Goal: Task Accomplishment & Management: Use online tool/utility

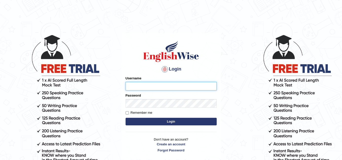
type input "Marzieh1988"
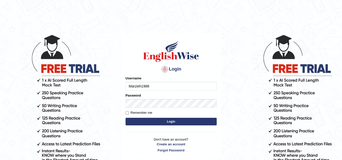
click at [172, 121] on button "Login" at bounding box center [171, 122] width 91 height 8
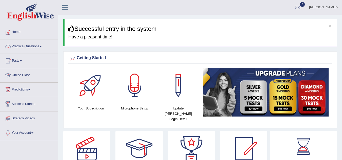
click at [42, 46] on span at bounding box center [41, 46] width 2 height 1
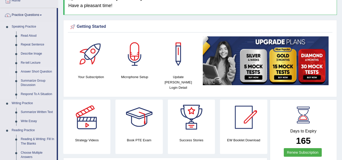
scroll to position [127, 0]
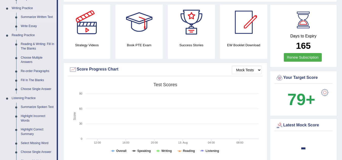
click at [37, 15] on link "Summarize Written Text" at bounding box center [37, 17] width 38 height 9
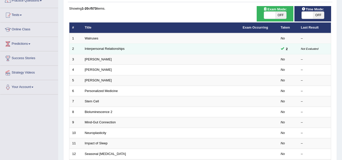
scroll to position [51, 0]
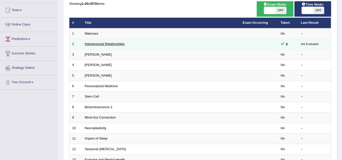
click at [120, 44] on link "Interpersonal Relationships" at bounding box center [105, 44] width 40 height 4
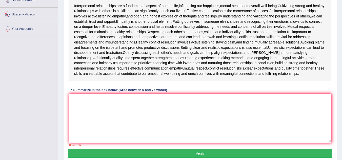
scroll to position [129, 0]
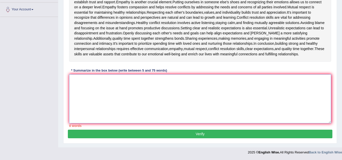
click at [105, 87] on textarea at bounding box center [200, 98] width 262 height 49
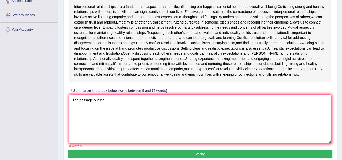
scroll to position [104, 0]
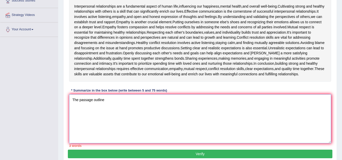
click at [147, 106] on textarea "The passage outline" at bounding box center [200, 118] width 262 height 49
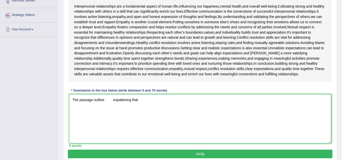
paste textarea "The passage outlines (main idea), explaining that (point 1 or background), and …"
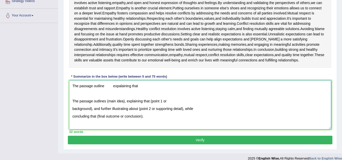
scroll to position [129, 0]
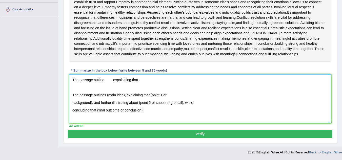
drag, startPoint x: 142, startPoint y: 112, endPoint x: 78, endPoint y: 94, distance: 66.1
click at [73, 94] on textarea "The passage outline expalaining that The passage outlines (main idea), explaini…" at bounding box center [200, 98] width 262 height 49
click at [105, 79] on textarea "The passage outline expalaining that The passage outlines (main idea), explaini…" at bounding box center [200, 98] width 262 height 49
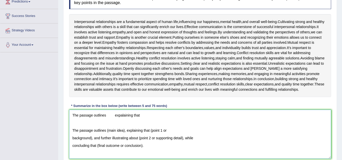
scroll to position [78, 0]
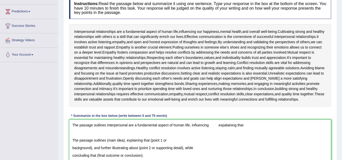
click at [214, 130] on textarea "The passage outlines interpersonal are a fundamental aspect of human life, infl…" at bounding box center [200, 144] width 262 height 49
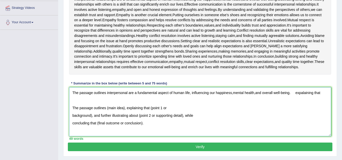
scroll to position [129, 0]
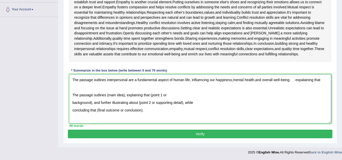
click at [295, 80] on textarea "The passage outlines interpersonal are a fundamental aspect of human life, infl…" at bounding box center [200, 98] width 262 height 49
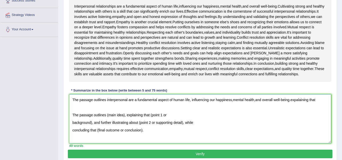
drag, startPoint x: 316, startPoint y: 105, endPoint x: 291, endPoint y: 106, distance: 25.3
click at [291, 106] on textarea "The passage outlines interpersonal are a fundamental aspect of human life, infl…" at bounding box center [200, 118] width 262 height 49
click at [191, 105] on textarea "The passage outlines interpersonal are a fundamental aspect of human life, infl…" at bounding box center [200, 118] width 262 height 49
paste textarea "expalaining that"
drag, startPoint x: 71, startPoint y: 6, endPoint x: 101, endPoint y: 78, distance: 78.9
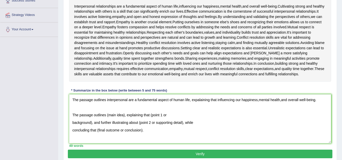
click at [101, 78] on div "Interpersonal relationships are a fundamental aspect of human life , influencin…" at bounding box center [200, 40] width 262 height 83
click at [300, 72] on span "together" at bounding box center [306, 68] width 13 height 5
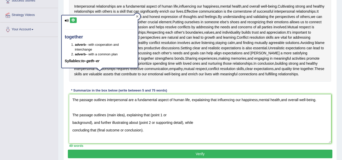
click at [138, 16] on icon at bounding box center [137, 16] width 3 height 3
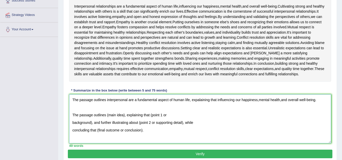
drag, startPoint x: 71, startPoint y: 106, endPoint x: 317, endPoint y: 105, distance: 246.3
click at [317, 105] on textarea "The passage outlines interpersonal are a fundamental aspect of human life, expa…" at bounding box center [200, 118] width 262 height 49
click at [192, 115] on textarea "The passage outlines interpersonal are a fundamental aspect of human life, expa…" at bounding box center [200, 118] width 262 height 49
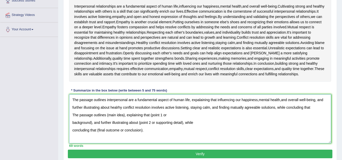
drag, startPoint x: 311, startPoint y: 113, endPoint x: 73, endPoint y: 105, distance: 238.8
click at [73, 105] on textarea "The passage outlines interpersonal are a fundamental aspect of human life, expa…" at bounding box center [200, 118] width 262 height 49
click at [317, 115] on textarea "The passage outlines interpersonal are a fundamental aspect of human life, expa…" at bounding box center [200, 118] width 262 height 49
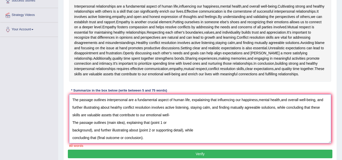
drag, startPoint x: 145, startPoint y: 144, endPoint x: 70, endPoint y: 130, distance: 75.7
click at [70, 130] on textarea "The passage outlines interpersonal are a fundamental aspect of human life, expa…" at bounding box center [200, 118] width 262 height 49
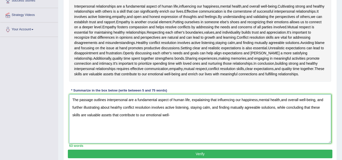
click at [173, 121] on textarea "The passage outlines interpersonal are a fundamental aspect of human life, expa…" at bounding box center [200, 118] width 262 height 49
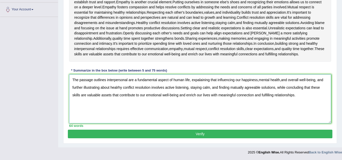
drag, startPoint x: 298, startPoint y: 95, endPoint x: 69, endPoint y: 82, distance: 228.9
click at [69, 82] on textarea "The passage outlines interpersonal are a fundamental aspect of human life, expa…" at bounding box center [200, 98] width 262 height 49
type textarea "The passage outlines interpersonal are a fundamental aspect of human life, expa…"
click at [204, 131] on button "Verify" at bounding box center [200, 134] width 264 height 9
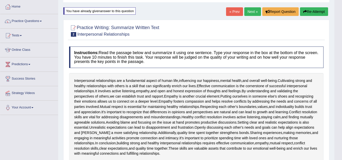
scroll to position [0, 0]
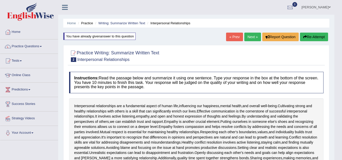
click at [313, 36] on button "Re-Attempt" at bounding box center [314, 37] width 28 height 9
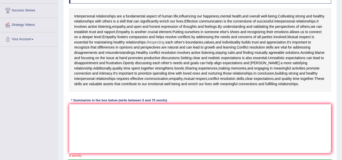
scroll to position [127, 0]
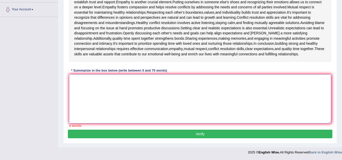
click at [173, 91] on textarea at bounding box center [200, 98] width 262 height 49
paste textarea "The passage outlines interpersonal are a fundamental aspect of human life, expa…"
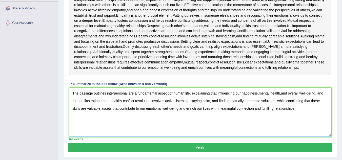
scroll to position [101, 0]
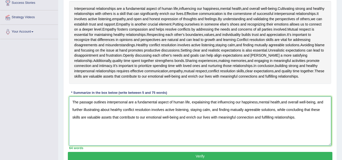
click at [199, 108] on textarea "The passage outlines interpersonal are a fundamental aspect of human life, expa…" at bounding box center [200, 121] width 262 height 49
click at [257, 108] on textarea "The passage outlines interpersonal are a fundamental aspect of human life, expl…" at bounding box center [200, 121] width 262 height 49
click at [280, 108] on textarea "The passage outlines interpersonal are a fundamental aspect of human life, expl…" at bounding box center [200, 121] width 262 height 49
click at [122, 116] on textarea "The passage outlines interpersonal are a fundamental aspect of human life, expl…" at bounding box center [200, 121] width 262 height 49
click at [110, 115] on textarea "The passage outlines interpersonal are a fundamental aspect of human life, expl…" at bounding box center [200, 121] width 262 height 49
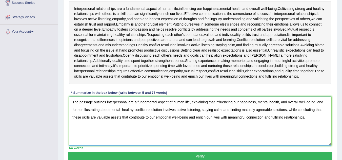
click at [109, 115] on textarea "The passage outlines interpersonal are a fundamental aspect of human life, expl…" at bounding box center [200, 121] width 262 height 49
click at [122, 115] on textarea "The passage outlines interpersonal are a fundamental aspect of human life, expl…" at bounding box center [200, 121] width 262 height 49
click at [133, 114] on textarea "The passage outlines interpersonal are a fundamental aspect of human life, expl…" at bounding box center [200, 121] width 262 height 49
click at [122, 115] on textarea "The passage outlines interpersonal are a fundamental aspect of human life, expl…" at bounding box center [200, 121] width 262 height 49
click at [120, 114] on textarea "The passage outlines interpersonal are a fundamental aspect of human life, expl…" at bounding box center [200, 121] width 262 height 49
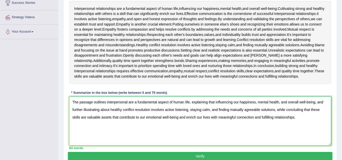
click at [235, 115] on textarea "The passage outlines interpersonal are a fundamental aspect of human life, expl…" at bounding box center [200, 121] width 262 height 49
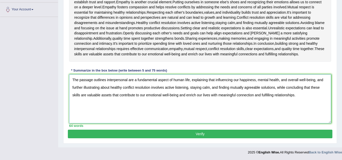
scroll to position [129, 0]
type textarea "The passage outlines interpersonal are a fundamental aspect of human life, expl…"
click at [221, 133] on button "Verify" at bounding box center [200, 134] width 264 height 9
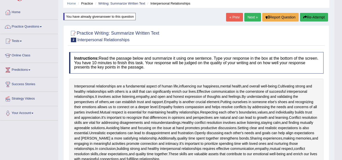
scroll to position [5, 0]
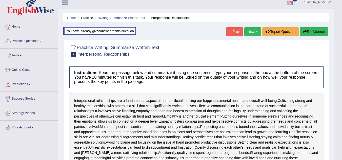
click at [249, 32] on link "Next »" at bounding box center [252, 31] width 17 height 9
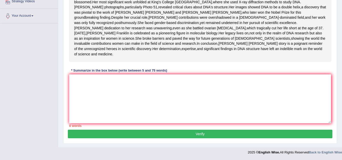
scroll to position [127, 0]
click at [135, 92] on textarea at bounding box center [200, 98] width 262 height 49
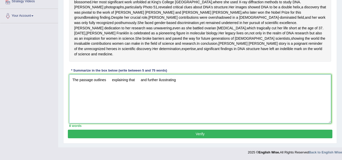
click at [165, 92] on textarea "The passage outlines explaining that and further ilusstrating" at bounding box center [200, 98] width 262 height 49
click at [160, 91] on textarea "The passage outlines explaining that and further ilustrating" at bounding box center [200, 98] width 262 height 49
click at [159, 91] on textarea "The passage outlines explaining that and further ilustrating" at bounding box center [200, 98] width 262 height 49
click at [183, 93] on textarea "The passage outlines explaining that and further ilustrating" at bounding box center [200, 98] width 262 height 49
click at [112, 91] on textarea "The passage outlines explaining that and further ilustrating about" at bounding box center [200, 98] width 262 height 49
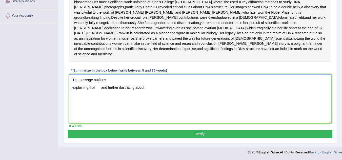
click at [101, 99] on textarea "The passage outlines explaining that and further ilustrating about" at bounding box center [200, 98] width 262 height 49
click at [119, 107] on textarea "The passage outlines explaining that and further ilustrating about" at bounding box center [200, 98] width 262 height 49
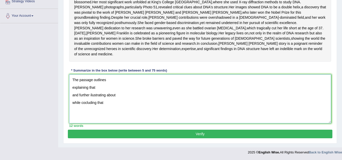
click at [112, 93] on textarea "The passage outlines explaining that and further ilustrating about while coclud…" at bounding box center [200, 98] width 262 height 49
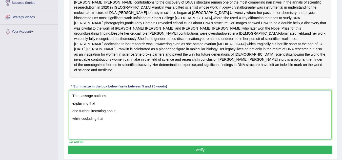
scroll to position [76, 0]
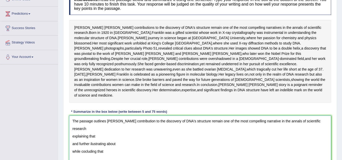
click at [322, 142] on textarea "The passage outlines Rosalind Franklin's contribution to the discovery of DNA's…" at bounding box center [200, 140] width 262 height 49
click at [72, 150] on textarea "The passage outlines Rosalind Franklin's contribution to the discovery of DNA's…" at bounding box center [200, 140] width 262 height 49
drag, startPoint x: 90, startPoint y: 150, endPoint x: 68, endPoint y: 151, distance: 21.3
click at [68, 151] on div "Instructions: Read the passage below and summarize it using one sentence. Type …" at bounding box center [200, 81] width 264 height 180
paste textarea "scientific,research"
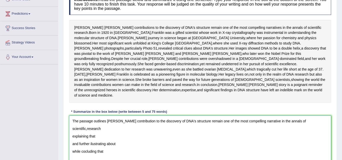
click at [307, 142] on textarea "The passage outlines Rosalind Franklin's contribution to the discovery of DNA's…" at bounding box center [200, 140] width 262 height 49
paste textarea "scientific,research"
click at [307, 142] on textarea "The passage outlines Rosalind Franklin's contribution to the discovery of DNA's…" at bounding box center [200, 140] width 262 height 49
paste textarea "scientific,research"
click at [304, 142] on textarea "The passage outlines Rosalind Franklin's contribution to the discovery of DNA's…" at bounding box center [200, 140] width 262 height 49
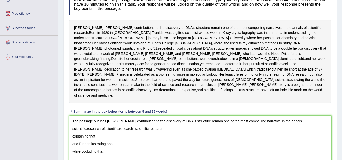
drag, startPoint x: 162, startPoint y: 149, endPoint x: 69, endPoint y: 153, distance: 93.2
click at [69, 153] on div "Instructions: Read the passage below and summarize it using one sentence. Type …" at bounding box center [200, 81] width 264 height 180
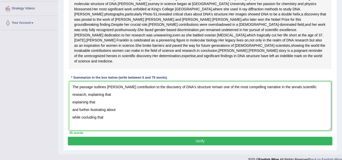
scroll to position [101, 0]
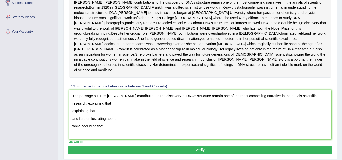
drag, startPoint x: 96, startPoint y: 133, endPoint x: 69, endPoint y: 133, distance: 27.3
click at [69, 133] on div "Instructions: Read the passage below and summarize it using one sentence. Type …" at bounding box center [200, 56] width 264 height 180
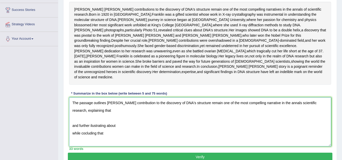
scroll to position [87, 0]
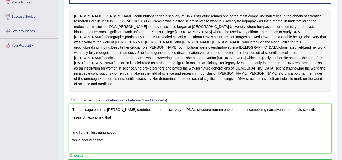
click at [121, 138] on textarea "The passage outlines Rosalind Franklin's contribution to the discovery of DNA's…" at bounding box center [200, 128] width 262 height 49
drag, startPoint x: 112, startPoint y: 138, endPoint x: 66, endPoint y: 128, distance: 47.2
click at [66, 128] on div "Practice Writing: Summarize Written Text 3 Rosalid Franklin Instructions: Read …" at bounding box center [200, 64] width 274 height 218
click at [129, 140] on textarea "The passage outlines Rosalind Franklin's contribution to the discovery of DNA's…" at bounding box center [200, 128] width 262 height 49
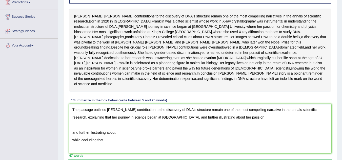
click at [242, 138] on textarea "The passage outlines Rosalind Franklin's contribution to the discovery of DNA's…" at bounding box center [200, 128] width 262 height 49
click at [274, 137] on textarea "The passage outlines Rosalind Franklin's contribution to the discovery of DNA's…" at bounding box center [200, 128] width 262 height 49
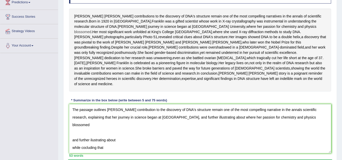
click at [91, 31] on span "blossomed" at bounding box center [82, 31] width 17 height 5
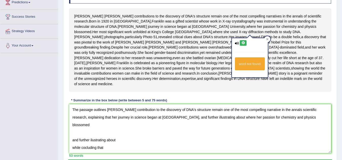
click at [242, 41] on button at bounding box center [243, 43] width 7 height 6
click at [268, 39] on icon at bounding box center [267, 39] width 3 height 3
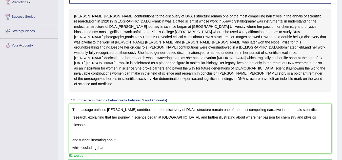
scroll to position [113, 0]
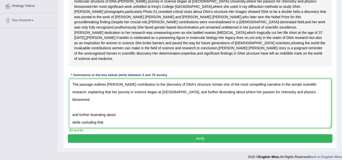
drag, startPoint x: 104, startPoint y: 144, endPoint x: 73, endPoint y: 140, distance: 31.7
click at [73, 128] on textarea "The passage outlines Rosalind Franklin's contribution to the discovery of DNA's…" at bounding box center [200, 103] width 262 height 49
click at [90, 121] on textarea "The passage outlines Rosalind Franklin's contribution to the discovery of DNA's…" at bounding box center [200, 103] width 262 height 49
paste textarea "while cocluding that"
drag, startPoint x: 118, startPoint y: 135, endPoint x: 73, endPoint y: 139, distance: 45.2
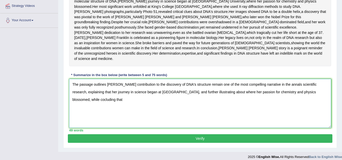
click at [72, 128] on textarea "The passage outlines Rosalind Franklin's contribution to the discovery of DNA's…" at bounding box center [200, 103] width 262 height 49
click at [128, 122] on textarea "The passage outlines Rosalind Franklin's contribution to the discovery of DNA's…" at bounding box center [200, 103] width 262 height 49
drag, startPoint x: 136, startPoint y: 106, endPoint x: 106, endPoint y: 107, distance: 30.4
click at [106, 107] on textarea "The passage outlines Rosalind Franklin's contribution to the discovery of DNA's…" at bounding box center [200, 103] width 262 height 49
click at [127, 122] on textarea "The passage outlines Rosalind Franklin's contribution to the discovery of DNA's…" at bounding box center [200, 103] width 262 height 49
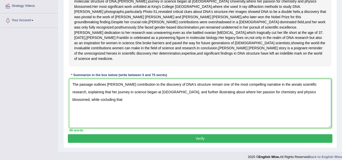
paste textarea "Rosalind Franklin's"
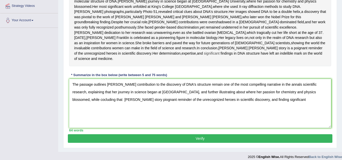
click at [219, 56] on span "significant" at bounding box center [212, 53] width 16 height 5
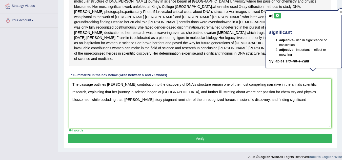
click at [279, 17] on button at bounding box center [277, 16] width 7 height 6
click at [340, 12] on icon at bounding box center [341, 12] width 3 height 3
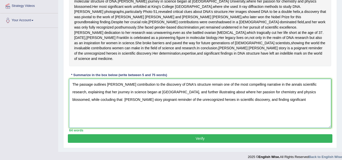
drag, startPoint x: 289, startPoint y: 121, endPoint x: 278, endPoint y: 121, distance: 11.4
click at [278, 121] on textarea "The passage outlines Rosalind Franklin's contribution to the discovery of DNA's…" at bounding box center [200, 103] width 262 height 49
click at [279, 121] on textarea "The passage outlines Rosalind Franklin's contribution to the discovery of DNA's…" at bounding box center [200, 103] width 262 height 49
click at [297, 121] on textarea "The passage outlines Rosalind Franklin's contribution to the discovery of DNA's…" at bounding box center [200, 103] width 262 height 49
paste textarea "finding"
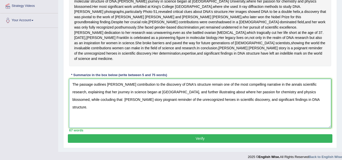
drag, startPoint x: 88, startPoint y: 130, endPoint x: 73, endPoint y: 106, distance: 28.3
click at [73, 106] on textarea "The passage outlines Rosalind Franklin's contribution to the discovery of DNA's…" at bounding box center [200, 103] width 262 height 49
type textarea "The passage outlines Rosalind Franklin's contribution to the discovery of DNA's…"
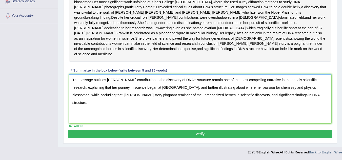
scroll to position [138, 0]
click at [215, 135] on button "Verify" at bounding box center [200, 134] width 264 height 9
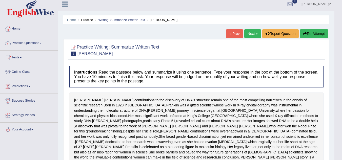
scroll to position [0, 0]
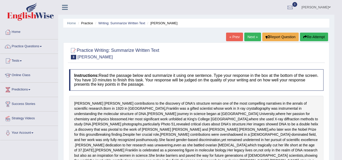
click at [314, 35] on button "Re-Attempt" at bounding box center [314, 37] width 28 height 9
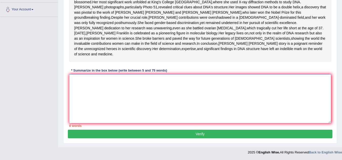
click at [134, 88] on textarea at bounding box center [200, 98] width 262 height 49
paste textarea "The passage outlines [PERSON_NAME] contribution to the discovery of DNA's struc…"
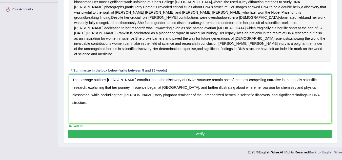
click at [104, 96] on textarea "The passage outlines [PERSON_NAME] contribution to the discovery of DNA's struc…" at bounding box center [200, 98] width 262 height 49
click at [156, 96] on textarea "The passage outlines [PERSON_NAME] contribution to the discovery of DNA's struc…" at bounding box center [200, 98] width 262 height 49
type textarea "The passage outlines [PERSON_NAME] contribution to the discovery of DNA's struc…"
click at [220, 135] on button "Verify" at bounding box center [200, 134] width 264 height 9
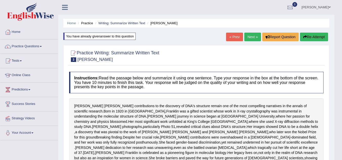
click at [311, 37] on button "Re-Attempt" at bounding box center [314, 37] width 28 height 9
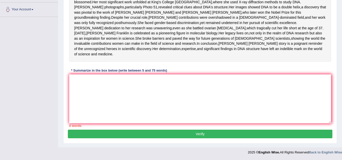
scroll to position [144, 0]
click at [182, 92] on textarea at bounding box center [200, 98] width 262 height 49
paste textarea "The passage outlines [PERSON_NAME] contribution to the discovery of DNA's struc…"
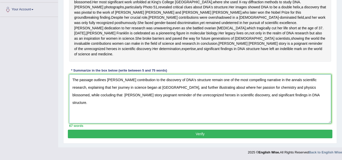
click at [104, 96] on textarea "The passage outlines Rosalind Franklin's contribution to the discovery of DNA's…" at bounding box center [200, 98] width 262 height 49
click at [165, 95] on textarea "The passage outlines Rosalind Franklin's contribution to the discovery of DNA's…" at bounding box center [200, 98] width 262 height 49
click at [126, 96] on textarea "The passage outlines Rosalind Franklin's contribution to the discovery of DNA's…" at bounding box center [200, 98] width 262 height 49
type textarea "The passage outlines Rosalind Franklin's contribution to the discovery of DNA's…"
click at [189, 132] on button "Verify" at bounding box center [200, 134] width 264 height 9
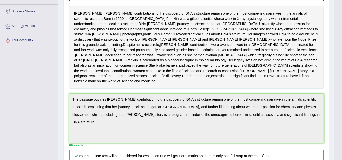
scroll to position [0, 0]
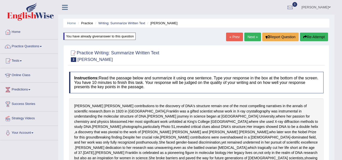
click at [308, 37] on button "Re-Attempt" at bounding box center [314, 37] width 28 height 9
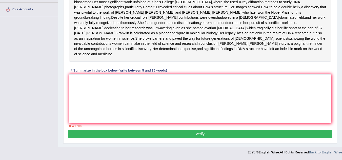
scroll to position [144, 0]
click at [199, 83] on textarea at bounding box center [200, 98] width 262 height 49
paste textarea "The passage outlines Rosalind Franklin's contribution to the discovery of DNA's…"
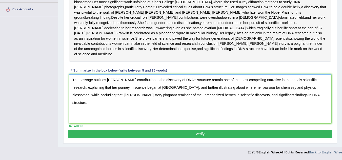
click at [105, 95] on textarea "The passage outlines Rosalind Franklin's contribution to the discovery of DNA's…" at bounding box center [200, 98] width 262 height 49
click at [165, 95] on textarea "The passage outlines Rosalind Franklin's contribution to the discovery of DNA's…" at bounding box center [200, 98] width 262 height 49
drag, startPoint x: 96, startPoint y: 104, endPoint x: 343, endPoint y: 28, distance: 258.3
click at [289, 137] on div "Practice Writing: Summarize Written Text 3 Rosalid Franklin Instructions: Read …" at bounding box center [200, 34] width 274 height 218
drag, startPoint x: 94, startPoint y: 104, endPoint x: 68, endPoint y: 82, distance: 34.6
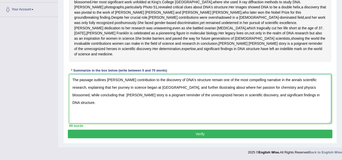
click at [68, 82] on div "Instructions: Read the passage below and summarize it using one sentence. Type …" at bounding box center [200, 40] width 264 height 180
type textarea "The passage outlines [PERSON_NAME] contribution to the discovery of DNA's struc…"
click at [185, 135] on button "Verify" at bounding box center [200, 134] width 264 height 9
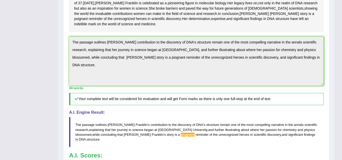
scroll to position [222, 0]
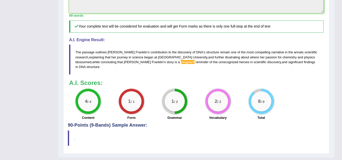
drag, startPoint x: 302, startPoint y: 83, endPoint x: 127, endPoint y: 83, distance: 174.6
click at [128, 74] on blockquote "The passage outlines Rosalind Franklin ' s contribution to the discovery of DNA…" at bounding box center [196, 60] width 254 height 30
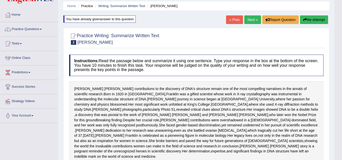
scroll to position [0, 0]
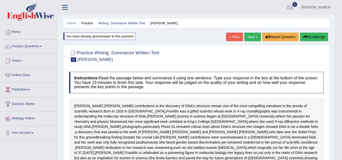
click at [317, 38] on button "Re-Attempt" at bounding box center [314, 37] width 28 height 9
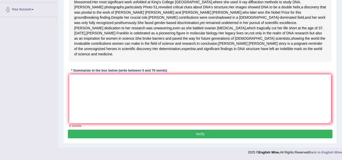
scroll to position [144, 0]
click at [133, 119] on textarea at bounding box center [200, 98] width 262 height 49
paste textarea "The passage outlines [PERSON_NAME] contribution to the discovery of DNA's struc…"
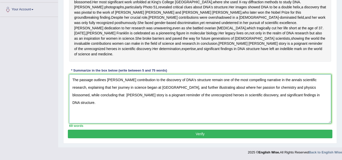
drag, startPoint x: 126, startPoint y: 94, endPoint x: 92, endPoint y: 94, distance: 34.2
click at [92, 94] on textarea "The passage outlines [PERSON_NAME] contribution to the discovery of DNA's struc…" at bounding box center [200, 98] width 262 height 49
click at [88, 88] on textarea "The passage outlines Rosalind Franklin's contribution to the discovery of DNA's…" at bounding box center [200, 98] width 262 height 49
drag, startPoint x: 88, startPoint y: 103, endPoint x: 73, endPoint y: 81, distance: 26.0
click at [73, 81] on textarea "The passage outlines [PERSON_NAME] contribution to the discovery of DNA's struc…" at bounding box center [200, 98] width 262 height 49
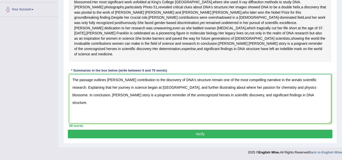
type textarea "The passage outlines [PERSON_NAME] contribution to the discovery of DNA's struc…"
click at [214, 136] on button "Verify" at bounding box center [200, 134] width 264 height 9
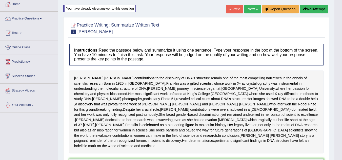
scroll to position [21, 0]
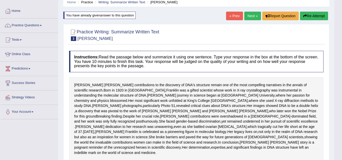
click at [311, 18] on button "Re-Attempt" at bounding box center [314, 16] width 28 height 9
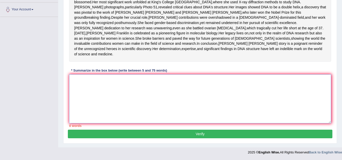
click at [170, 96] on textarea at bounding box center [200, 98] width 262 height 49
paste textarea "The passage outlines [PERSON_NAME] contribution to the discovery of DNA's struc…"
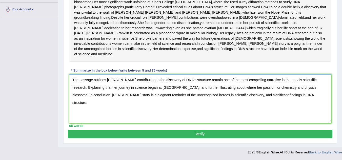
click at [87, 95] on textarea "The passage outlines Rosalind Franklin's contribution to the discovery of DNA's…" at bounding box center [200, 98] width 262 height 49
click at [92, 95] on textarea "The passage outlines Rosalind Franklin's contribution to the discovery of DNA's…" at bounding box center [200, 98] width 262 height 49
type textarea "The passage outlines Rosalind Franklin's contribution to the discovery of DNA's…"
click at [294, 46] on span "poignant" at bounding box center [301, 43] width 14 height 5
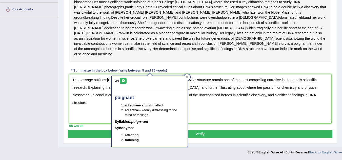
click at [122, 79] on icon at bounding box center [123, 80] width 4 height 3
click at [188, 76] on icon at bounding box center [187, 77] width 2 height 2
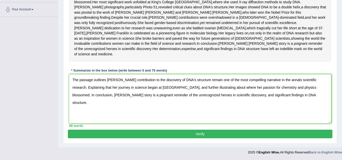
click at [212, 133] on button "Verify" at bounding box center [200, 134] width 264 height 9
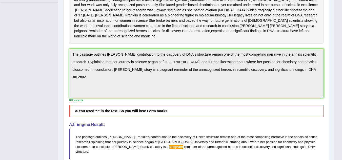
drag, startPoint x: 169, startPoint y: 131, endPoint x: 95, endPoint y: 135, distance: 74.5
click at [95, 117] on h5 "You used “." in the text. So you will lose Form marks." at bounding box center [196, 111] width 254 height 12
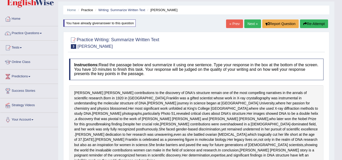
scroll to position [11, 0]
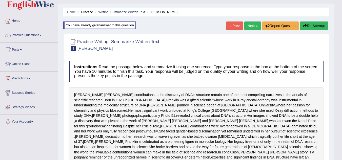
click at [306, 27] on button "Re-Attempt" at bounding box center [314, 26] width 28 height 9
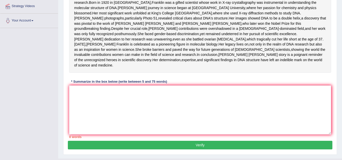
scroll to position [112, 0]
click at [119, 129] on textarea at bounding box center [200, 110] width 262 height 49
paste textarea "The passage outlines [PERSON_NAME] contribution to the discovery of DNA's struc…"
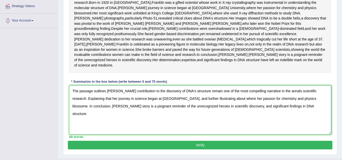
click at [87, 128] on textarea "The passage outlines [PERSON_NAME] contribution to the discovery of DNA's struc…" at bounding box center [200, 110] width 262 height 49
click at [90, 119] on textarea "The passage outlines [PERSON_NAME] contribution to the discovery of DNA's struc…" at bounding box center [200, 110] width 262 height 49
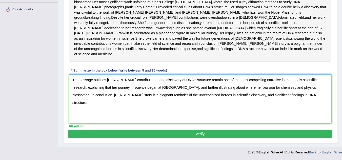
type textarea "The passage outlines [PERSON_NAME] contribution to the discovery of DNA's struc…"
click at [153, 133] on button "Verify" at bounding box center [200, 134] width 264 height 9
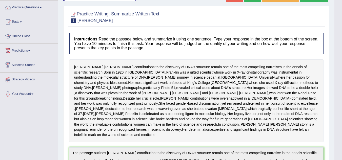
scroll to position [36, 0]
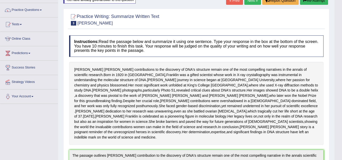
click at [312, 3] on button "Re-Attempt" at bounding box center [314, 0] width 28 height 9
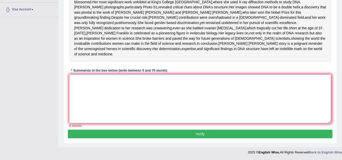
click at [145, 95] on textarea at bounding box center [200, 98] width 262 height 49
paste textarea "The passage outlines Rosalind Franklin's contribution to the discovery of DNA's…"
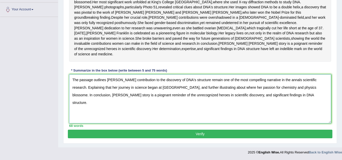
click at [88, 103] on textarea "The passage outlines Rosalind Franklin's contribution to the discovery of DNA's…" at bounding box center [200, 98] width 262 height 49
click at [91, 102] on textarea "The passage outlines Rosalind Franklin's contribution to the discovery of DNA's…" at bounding box center [200, 98] width 262 height 49
click at [92, 102] on textarea "The passage outlines Rosalind Franklin's contribution to the discovery of DNA's…" at bounding box center [200, 98] width 262 height 49
click at [90, 94] on textarea "The passage outlines Rosalind Franklin's contribution to the discovery of DNA's…" at bounding box center [200, 98] width 262 height 49
type textarea "The passage outlines Rosalind Franklin's contribution to the discovery of DNA's…"
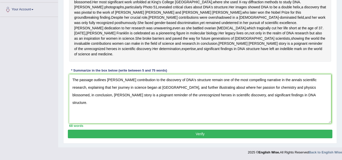
click at [211, 138] on button "Verify" at bounding box center [200, 134] width 264 height 9
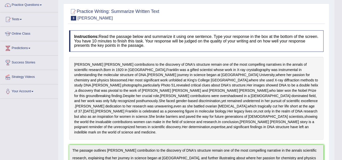
scroll to position [11, 0]
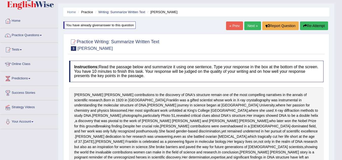
click at [309, 23] on button "Re-Attempt" at bounding box center [314, 26] width 28 height 9
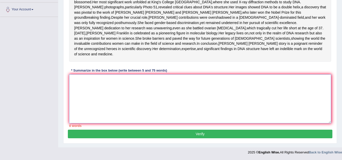
click at [103, 106] on textarea at bounding box center [200, 98] width 262 height 49
paste textarea "The passage outlines [PERSON_NAME] contribution to the discovery of DNA's struc…"
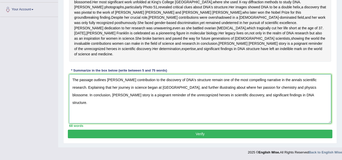
click at [163, 102] on textarea "The passage outlines [PERSON_NAME] contribution to the discovery of DNA's struc…" at bounding box center [200, 98] width 262 height 49
click at [88, 95] on textarea "The passage outlines [PERSON_NAME] contribution to the discovery of DNA's struc…" at bounding box center [200, 98] width 262 height 49
click at [91, 94] on textarea "The passage outlines [PERSON_NAME] contribution to the discovery of DNA's struc…" at bounding box center [200, 98] width 262 height 49
click at [88, 102] on textarea "The passage outlines [PERSON_NAME] contribution to the discovery of DNA's struc…" at bounding box center [200, 98] width 262 height 49
click at [91, 101] on textarea "The passage outlines [PERSON_NAME] contribution to the discovery of DNA's struc…" at bounding box center [200, 98] width 262 height 49
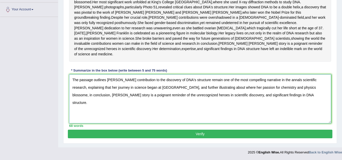
drag, startPoint x: 88, startPoint y: 109, endPoint x: 73, endPoint y: 85, distance: 28.7
click at [73, 85] on textarea "The passage outlines [PERSON_NAME] contribution to the discovery of DNA's struc…" at bounding box center [200, 98] width 262 height 49
type textarea "The passage outlines [PERSON_NAME] contribution to the discovery of DNA's struc…"
click at [139, 112] on textarea "The passage outlines [PERSON_NAME] contribution to the discovery of DNA's struc…" at bounding box center [200, 98] width 262 height 49
click at [294, 46] on span "poignant" at bounding box center [301, 43] width 14 height 5
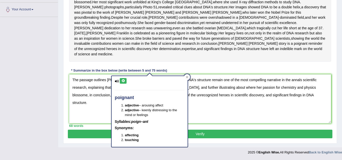
click at [124, 79] on icon at bounding box center [123, 80] width 4 height 3
click at [188, 76] on icon at bounding box center [187, 77] width 2 height 2
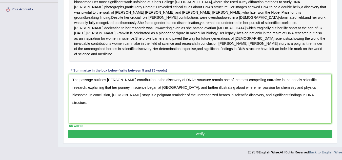
click at [208, 138] on button "Verify" at bounding box center [200, 134] width 264 height 9
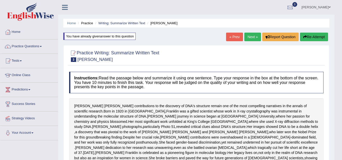
click at [314, 34] on button "Re-Attempt" at bounding box center [314, 37] width 28 height 9
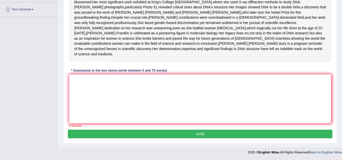
scroll to position [144, 0]
click at [138, 98] on textarea at bounding box center [200, 98] width 262 height 49
paste textarea "The passage outlines [PERSON_NAME] contribution to the discovery of DNA's struc…"
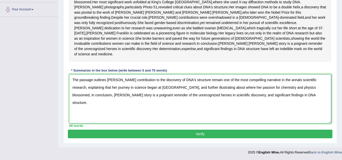
type textarea "The passage outlines [PERSON_NAME] contribution to the discovery of DNA's struc…"
click at [204, 134] on button "Verify" at bounding box center [200, 134] width 264 height 9
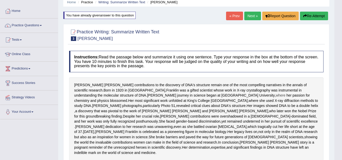
scroll to position [0, 0]
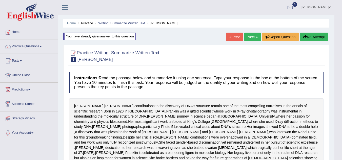
click at [249, 38] on link "Next »" at bounding box center [252, 37] width 17 height 9
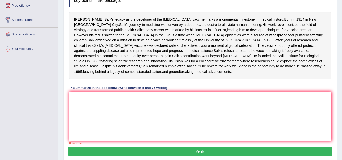
scroll to position [76, 0]
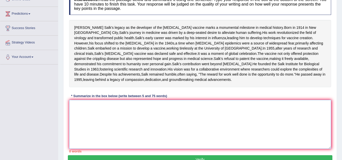
click at [131, 140] on textarea at bounding box center [200, 124] width 262 height 49
type textarea "t"
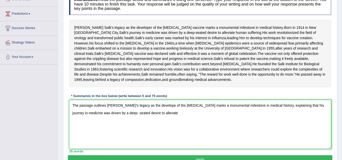
click at [156, 140] on textarea "The passage outlines [PERSON_NAME]'s legacy as the develope of the [MEDICAL_DAT…" at bounding box center [200, 124] width 262 height 49
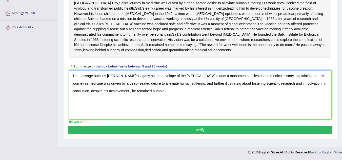
scroll to position [101, 0]
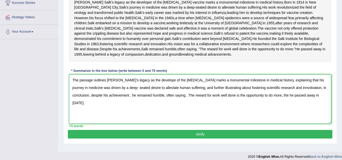
click at [288, 121] on textarea "The passage outlines [PERSON_NAME]'s legacy as the develope of the [MEDICAL_DAT…" at bounding box center [200, 99] width 262 height 49
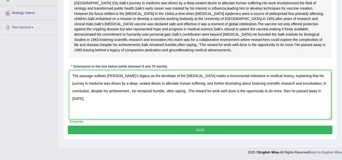
scroll to position [127, 0]
type textarea "The passage outlines [PERSON_NAME]'s legacy as the develope of the [MEDICAL_DAT…"
click at [235, 134] on button "Verify" at bounding box center [200, 130] width 264 height 9
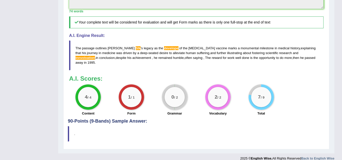
scroll to position [210, 0]
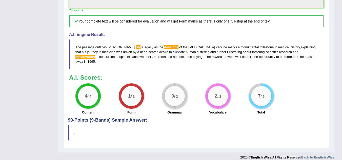
drag, startPoint x: 76, startPoint y: 72, endPoint x: 153, endPoint y: 79, distance: 77.7
click at [151, 69] on blockquote "The passage outlines [PERSON_NAME] ' s legacy as the develope of the [MEDICAL_D…" at bounding box center [196, 54] width 254 height 30
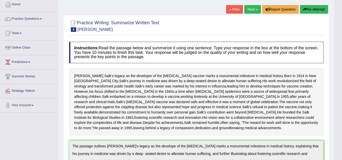
scroll to position [7, 0]
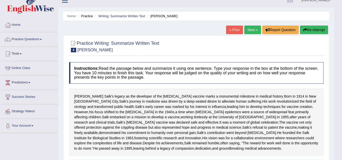
click at [232, 31] on link "« Prev" at bounding box center [234, 30] width 17 height 9
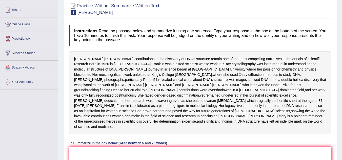
scroll to position [18, 0]
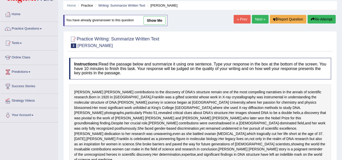
click at [152, 21] on link "show me" at bounding box center [155, 20] width 22 height 9
type textarea "The passage outlines [PERSON_NAME] contribution to the discovery of DNA's struc…"
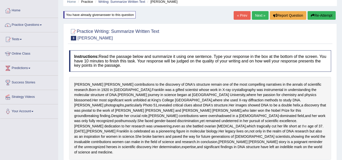
scroll to position [0, 0]
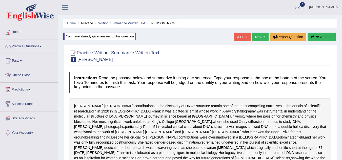
click at [255, 34] on link "Next »" at bounding box center [260, 37] width 17 height 9
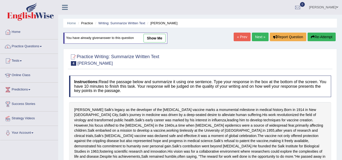
click at [160, 39] on link "show me" at bounding box center [155, 38] width 22 height 9
type textarea "The passage outlines [PERSON_NAME]'s legacy as the develope of the [MEDICAL_DAT…"
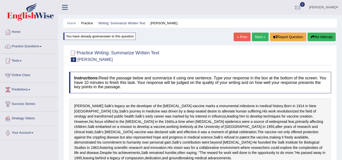
click at [313, 35] on button "Re-Attempt" at bounding box center [322, 37] width 28 height 9
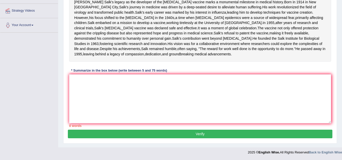
scroll to position [134, 0]
click at [141, 94] on textarea at bounding box center [200, 98] width 262 height 49
paste textarea "The passage outlines [PERSON_NAME]'s legacy as the develope of the [MEDICAL_DAT…"
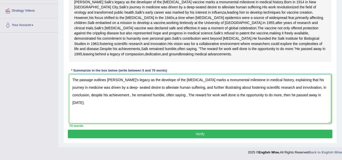
click at [119, 79] on textarea "The passage outlines [PERSON_NAME]'s legacy as the develope of the [MEDICAL_DAT…" at bounding box center [200, 98] width 262 height 49
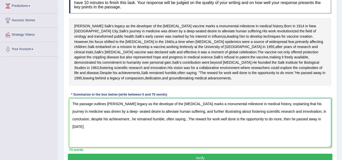
scroll to position [83, 0]
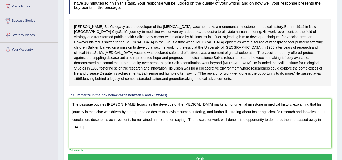
click at [163, 131] on textarea "The passage outlines [PERSON_NAME] legacy as the develope of the [MEDICAL_DATA]…" at bounding box center [200, 123] width 262 height 49
click at [296, 138] on textarea "The passage outlines [PERSON_NAME] legacy as the developer of the [MEDICAL_DATA…" at bounding box center [200, 123] width 262 height 49
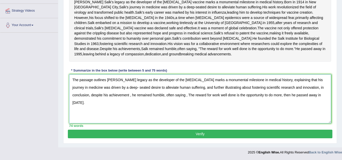
scroll to position [134, 0]
type textarea "The passage outlines [PERSON_NAME] legacy as the developer of the [MEDICAL_DATA…"
click at [209, 134] on button "Verify" at bounding box center [200, 134] width 264 height 9
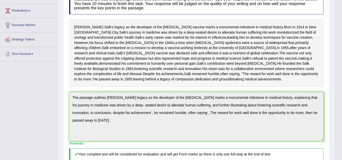
scroll to position [11, 0]
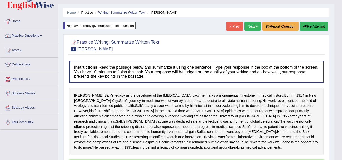
click at [315, 28] on button "Re-Attempt" at bounding box center [314, 26] width 28 height 9
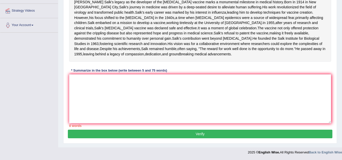
scroll to position [134, 0]
click at [123, 94] on textarea at bounding box center [200, 98] width 262 height 49
paste textarea "The passage outlines [PERSON_NAME] legacy as the developer of the [MEDICAL_DATA…"
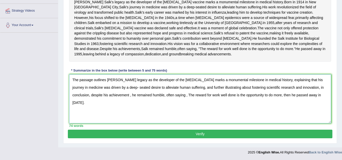
click at [197, 80] on textarea "The passage outlines [PERSON_NAME] legacy as the developer of the [MEDICAL_DATA…" at bounding box center [200, 98] width 262 height 49
click at [196, 80] on textarea "The passage outlines [PERSON_NAME] legacy as the developer of the [MEDICAL_DATA…" at bounding box center [200, 98] width 262 height 49
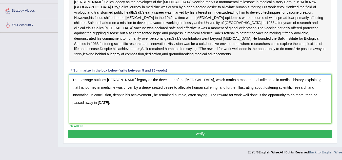
click at [252, 88] on textarea "The passage outlines [PERSON_NAME] legacy as the developer of the [MEDICAL_DATA…" at bounding box center [200, 98] width 262 height 49
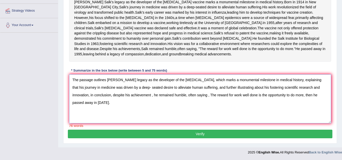
drag, startPoint x: 80, startPoint y: 103, endPoint x: 285, endPoint y: 97, distance: 205.1
click at [285, 97] on textarea "The passage outlines [PERSON_NAME] legacy as the developer of the [MEDICAL_DATA…" at bounding box center [200, 98] width 262 height 49
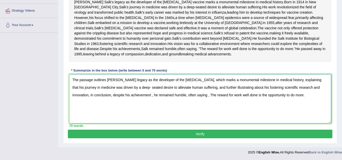
type textarea "The passage outlines [PERSON_NAME] legacy as the developer of the [MEDICAL_DATA…"
click at [228, 133] on button "Verify" at bounding box center [200, 134] width 264 height 9
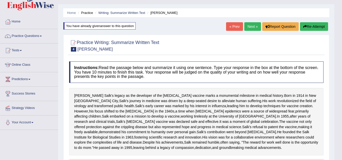
scroll to position [0, 0]
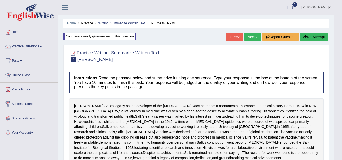
click at [232, 37] on link "« Prev" at bounding box center [234, 37] width 17 height 9
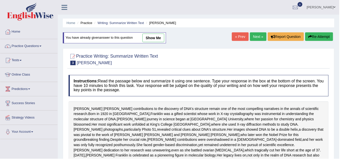
click at [164, 38] on link "show me" at bounding box center [155, 38] width 22 height 9
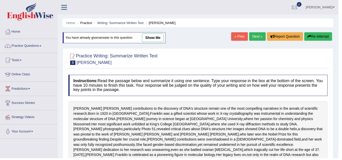
type textarea "The passage outlines [PERSON_NAME] contribution to the discovery of DNA's struc…"
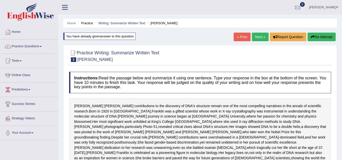
click at [259, 38] on link "Next »" at bounding box center [260, 37] width 17 height 9
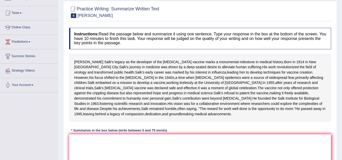
scroll to position [33, 0]
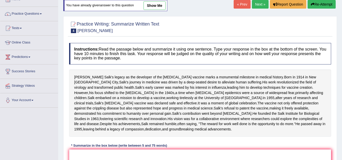
click at [160, 7] on link "show me" at bounding box center [155, 5] width 22 height 9
type textarea "The passage outlines [PERSON_NAME] legacy as the developer of the [MEDICAL_DATA…"
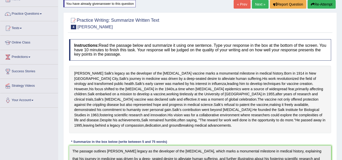
click at [318, 4] on button "Re-Attempt" at bounding box center [322, 4] width 28 height 9
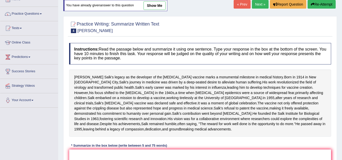
scroll to position [134, 0]
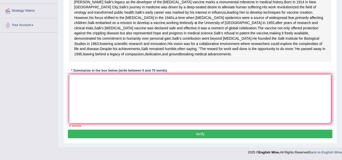
click at [174, 90] on textarea at bounding box center [200, 98] width 262 height 49
paste textarea "The passage outlines [PERSON_NAME] legacy as the developer of the [MEDICAL_DATA…"
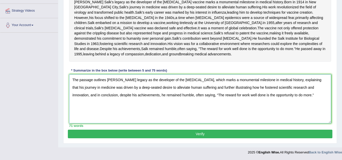
click at [73, 86] on textarea "The passage outlines [PERSON_NAME] legacy as the developer of the [MEDICAL_DATA…" at bounding box center [200, 98] width 262 height 49
click at [194, 95] on textarea "The passage outlines [PERSON_NAME] legacy as the developer of the [MEDICAL_DATA…" at bounding box center [200, 98] width 262 height 49
click at [288, 95] on textarea "The passage outlines [PERSON_NAME] legacy as the developer of the [MEDICAL_DATA…" at bounding box center [200, 98] width 262 height 49
click at [193, 94] on textarea "The passage outlines [PERSON_NAME] legacy as the developer of the [MEDICAL_DATA…" at bounding box center [200, 98] width 262 height 49
type textarea "The passage outlines [PERSON_NAME] legacy as the developer of the [MEDICAL_DATA…"
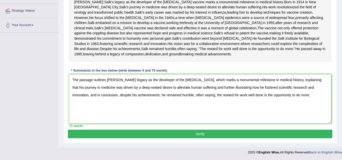
click at [208, 134] on button "Verify" at bounding box center [200, 134] width 264 height 9
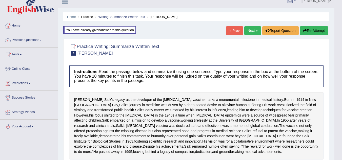
scroll to position [0, 0]
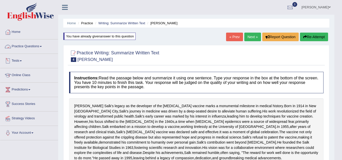
click at [41, 46] on link "Practice Questions" at bounding box center [29, 45] width 58 height 13
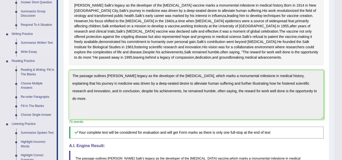
scroll to position [101, 0]
click at [45, 42] on link "Summarize Written Text" at bounding box center [37, 42] width 38 height 9
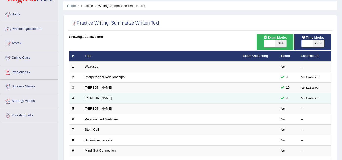
scroll to position [25, 0]
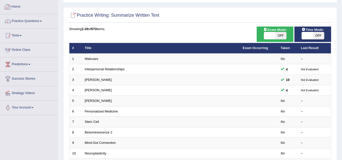
click at [40, 20] on link "Practice Questions" at bounding box center [29, 20] width 58 height 13
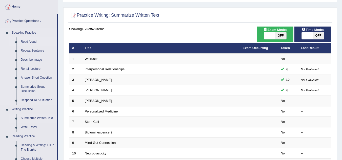
click at [36, 40] on link "Read Aloud" at bounding box center [37, 41] width 38 height 9
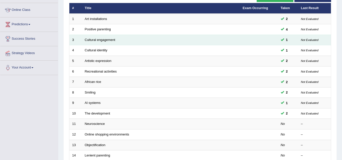
scroll to position [76, 0]
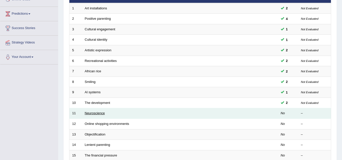
click at [96, 113] on link "Neuroscience" at bounding box center [95, 113] width 20 height 4
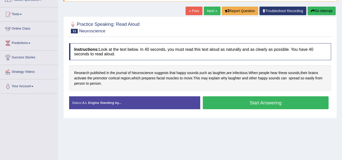
scroll to position [51, 0]
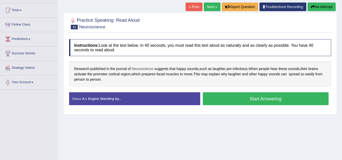
click at [147, 67] on span "Neuroscience" at bounding box center [143, 68] width 22 height 5
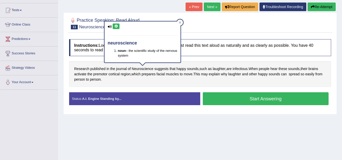
click at [116, 26] on icon at bounding box center [116, 26] width 4 height 3
click at [180, 22] on icon at bounding box center [180, 23] width 2 height 2
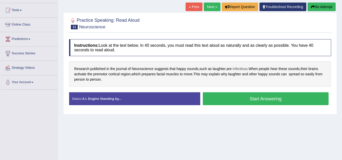
click at [242, 70] on span "infectious" at bounding box center [240, 68] width 15 height 5
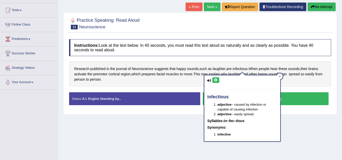
click at [215, 79] on icon at bounding box center [216, 80] width 4 height 3
click at [280, 76] on icon at bounding box center [279, 76] width 2 height 2
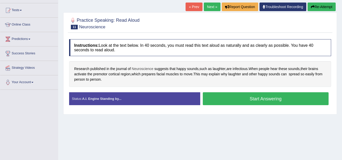
click at [142, 69] on span "Neuroscience" at bounding box center [143, 68] width 22 height 5
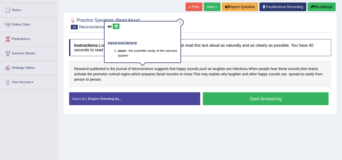
click at [115, 25] on icon at bounding box center [116, 26] width 4 height 3
click at [181, 24] on icon at bounding box center [180, 23] width 2 height 2
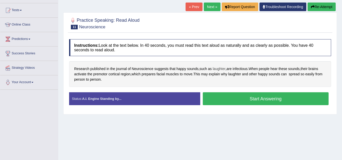
click at [221, 70] on span "laughter" at bounding box center [219, 68] width 13 height 5
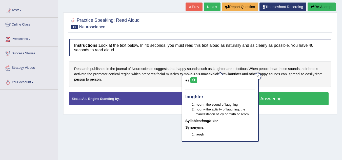
click at [195, 81] on icon at bounding box center [194, 80] width 4 height 3
click at [195, 79] on icon at bounding box center [194, 80] width 4 height 3
click at [256, 76] on icon at bounding box center [257, 76] width 3 height 3
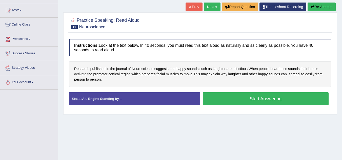
click at [79, 74] on span "activate" at bounding box center [80, 74] width 12 height 5
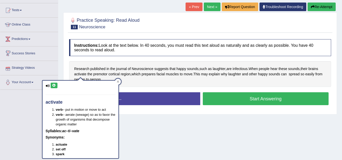
click at [53, 87] on button at bounding box center [54, 86] width 7 height 6
click at [100, 75] on span "premotor" at bounding box center [100, 74] width 14 height 5
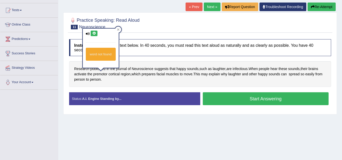
click at [96, 32] on icon at bounding box center [94, 33] width 4 height 3
click at [118, 30] on icon at bounding box center [118, 29] width 3 height 3
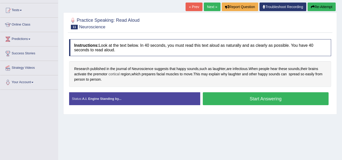
click at [116, 74] on span "cortical" at bounding box center [113, 74] width 11 height 5
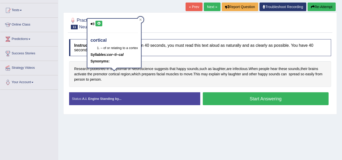
click at [97, 23] on icon at bounding box center [99, 23] width 4 height 3
click at [141, 20] on icon at bounding box center [140, 19] width 3 height 3
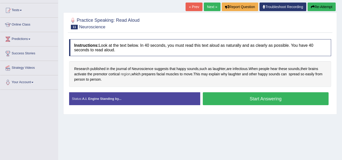
click at [128, 74] on span "region" at bounding box center [126, 74] width 10 height 5
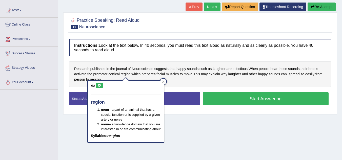
click at [98, 86] on icon at bounding box center [99, 85] width 4 height 3
click at [164, 80] on div at bounding box center [163, 82] width 6 height 6
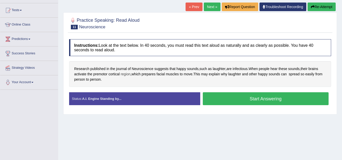
click at [126, 75] on span "region" at bounding box center [126, 74] width 10 height 5
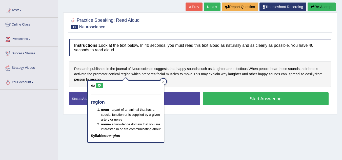
click at [100, 84] on icon at bounding box center [99, 85] width 4 height 3
click at [162, 81] on icon at bounding box center [163, 81] width 3 height 3
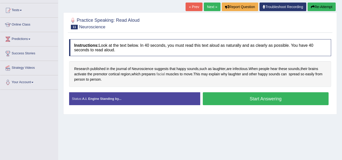
click at [164, 73] on span "facial" at bounding box center [160, 74] width 8 height 5
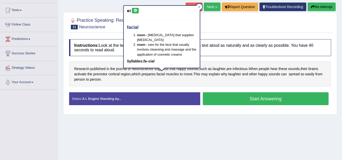
click at [133, 9] on button at bounding box center [135, 11] width 7 height 6
click at [201, 7] on div at bounding box center [199, 7] width 6 height 6
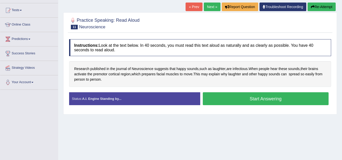
click at [261, 98] on button "Start Answering" at bounding box center [266, 98] width 126 height 13
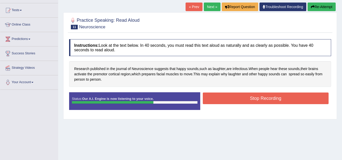
click at [263, 99] on button "Stop Recording" at bounding box center [266, 99] width 126 height 12
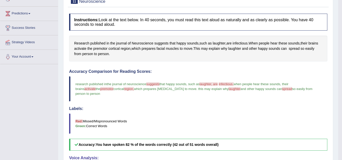
scroll to position [76, 0]
click at [30, 14] on link "Predictions" at bounding box center [29, 13] width 58 height 13
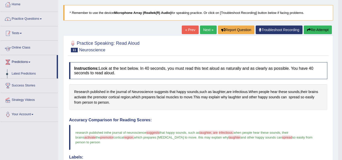
scroll to position [25, 0]
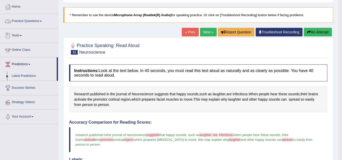
click at [40, 19] on link "Practice Questions" at bounding box center [29, 20] width 58 height 13
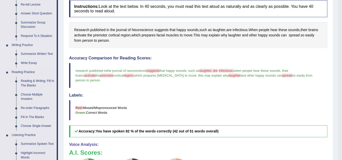
scroll to position [101, 0]
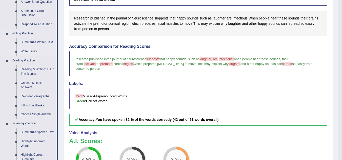
click at [29, 49] on link "Write Essay" at bounding box center [37, 51] width 38 height 9
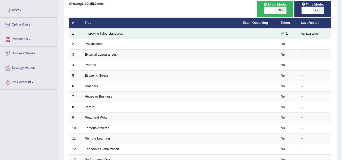
click at [118, 34] on link "Improving living standards" at bounding box center [104, 34] width 38 height 4
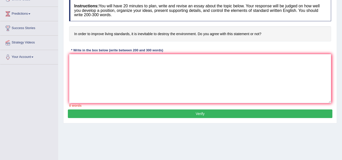
scroll to position [51, 0]
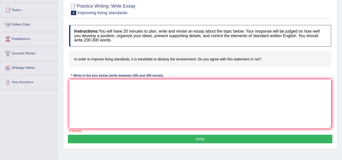
drag, startPoint x: 112, startPoint y: 39, endPoint x: 98, endPoint y: 27, distance: 18.3
click at [98, 27] on h4 "Instructions: You will have 20 minutes to plan, write and revise an essay about…" at bounding box center [200, 36] width 262 height 22
click at [148, 87] on textarea at bounding box center [200, 103] width 262 height 49
click at [103, 92] on textarea at bounding box center [200, 103] width 262 height 49
paste textarea "The increasing influence of (essay topic) on our lives has ignited numerous dis…"
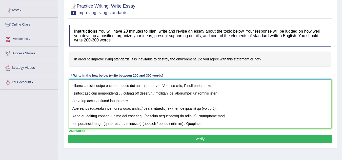
scroll to position [0, 0]
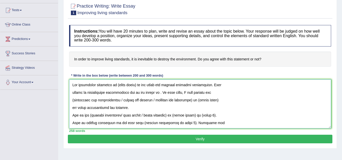
click at [71, 93] on textarea at bounding box center [200, 103] width 262 height 49
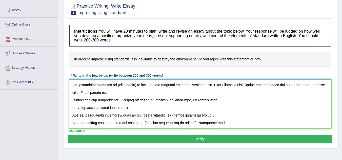
drag, startPoint x: 137, startPoint y: 85, endPoint x: 116, endPoint y: 87, distance: 20.8
click at [116, 87] on textarea at bounding box center [200, 103] width 262 height 49
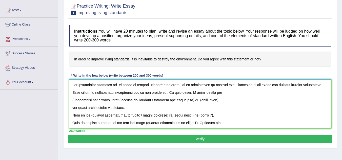
drag, startPoint x: 241, startPoint y: 86, endPoint x: 72, endPoint y: 80, distance: 168.7
click at [72, 80] on textarea at bounding box center [200, 103] width 262 height 49
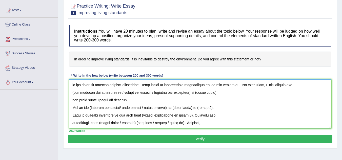
paste textarea "The increasing influence of in order to improve living standards , it is inevit…"
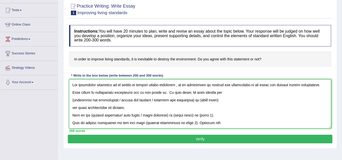
click at [181, 85] on textarea at bounding box center [200, 103] width 262 height 49
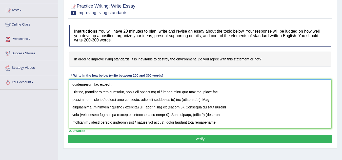
scroll to position [121, 0]
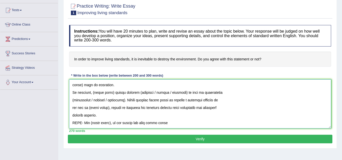
type textarea "The increasing influence of in order to improve living standards , it is not in…"
click at [220, 140] on button "Verify" at bounding box center [200, 139] width 264 height 9
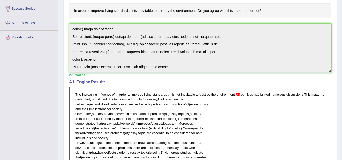
scroll to position [101, 0]
